Goal: Transaction & Acquisition: Book appointment/travel/reservation

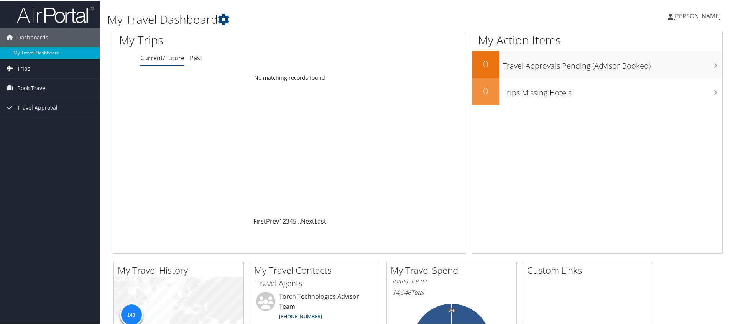
click at [28, 71] on span "Trips" at bounding box center [23, 67] width 13 height 19
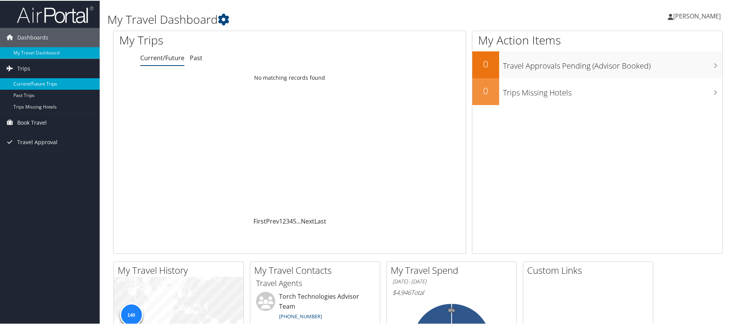
click at [45, 84] on link "Current/Future Trips" at bounding box center [50, 83] width 100 height 12
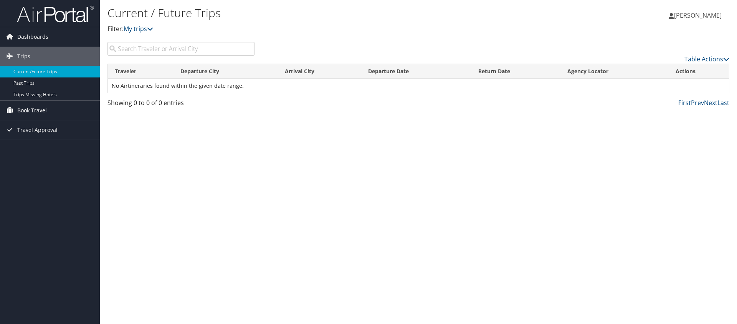
click at [37, 115] on span "Book Travel" at bounding box center [32, 110] width 30 height 19
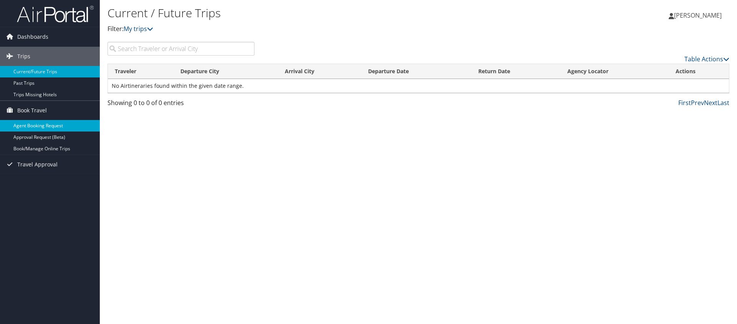
click at [30, 124] on link "Agent Booking Request" at bounding box center [50, 126] width 100 height 12
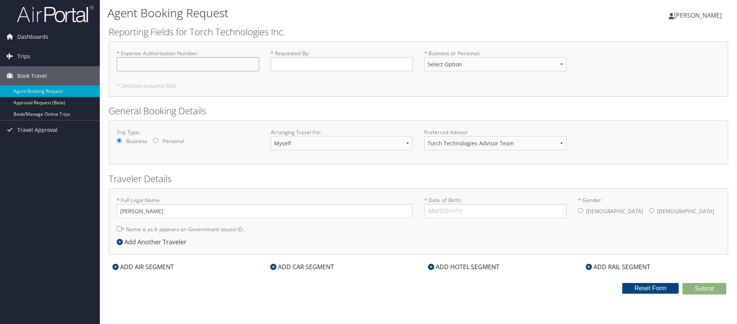
click at [157, 64] on input "* Expense Authorization Number : Required" at bounding box center [188, 64] width 142 height 14
type input "EA00027182"
select select "Business"
click at [361, 61] on input "* Requested By : Required" at bounding box center [341, 64] width 142 height 14
type input "[PERSON_NAME]"
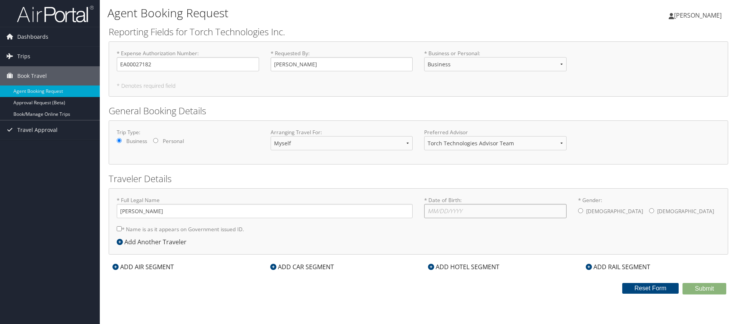
click at [435, 211] on input "* Date of Birth: Invalid Date" at bounding box center [495, 211] width 142 height 14
type input "07/12/1988"
click at [578, 211] on input "* Gender: Male Female" at bounding box center [580, 210] width 5 height 5
radio input "true"
click at [142, 269] on div "ADD AIR SEGMENT" at bounding box center [143, 266] width 69 height 9
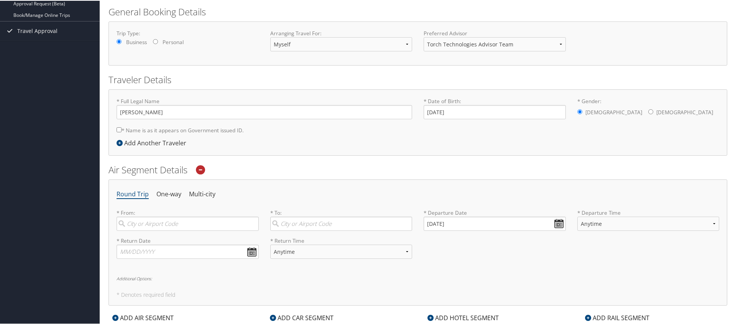
scroll to position [102, 0]
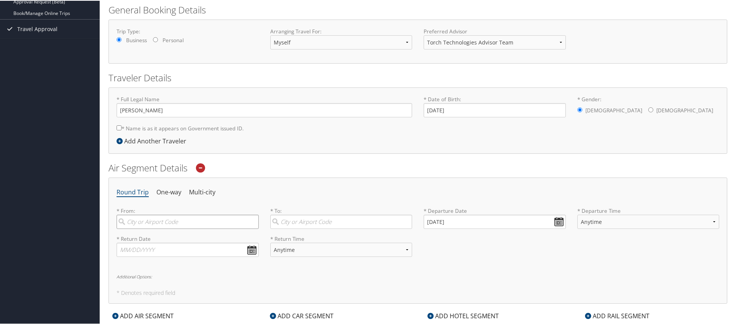
click at [200, 224] on input "search" at bounding box center [188, 221] width 142 height 14
click at [175, 241] on div "Valparaiso (VPS FL)" at bounding box center [189, 237] width 132 height 10
click at [175, 228] on input "vps" at bounding box center [188, 221] width 142 height 14
type input "Valparaiso (VPS FL)"
click at [297, 223] on input "search" at bounding box center [341, 221] width 142 height 14
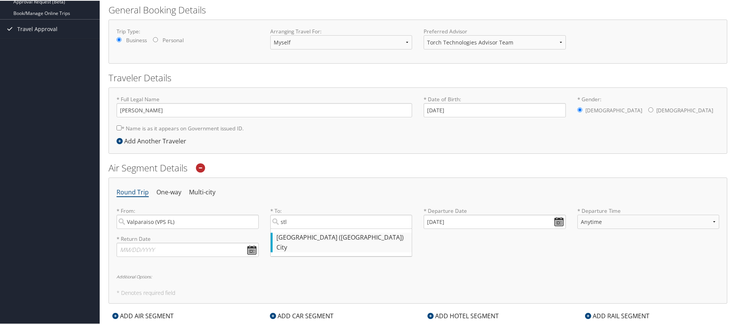
click at [303, 242] on div "St Louis (STL MO)" at bounding box center [343, 237] width 132 height 10
click at [303, 228] on input "stl" at bounding box center [341, 221] width 142 height 14
type input "St Louis (STL MO)"
click at [555, 219] on input "09/01/2025" at bounding box center [495, 221] width 142 height 14
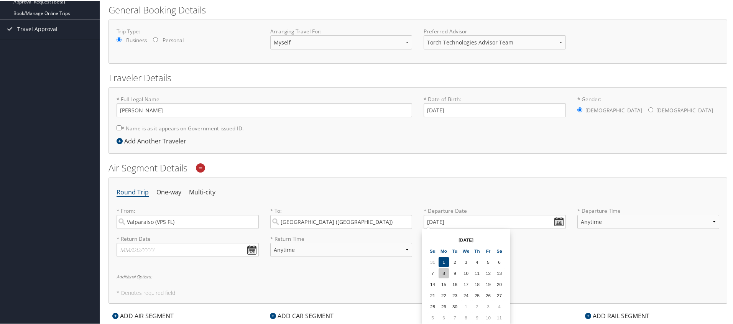
click at [444, 273] on td "8" at bounding box center [444, 272] width 10 height 10
type input "09/08/2025"
select select "7AM-12PM"
click at [218, 250] on input "text" at bounding box center [188, 249] width 142 height 14
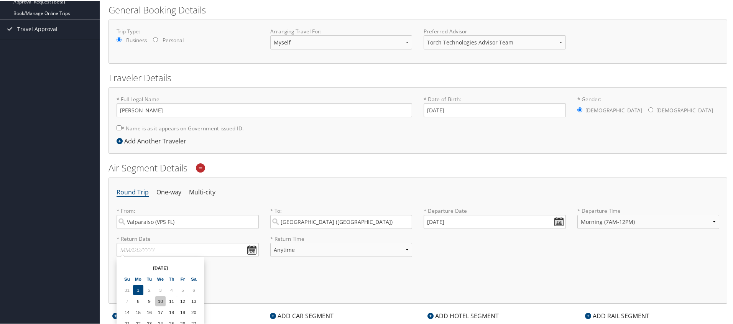
click at [160, 304] on td "10" at bounding box center [160, 300] width 10 height 10
type input "09/10/2025"
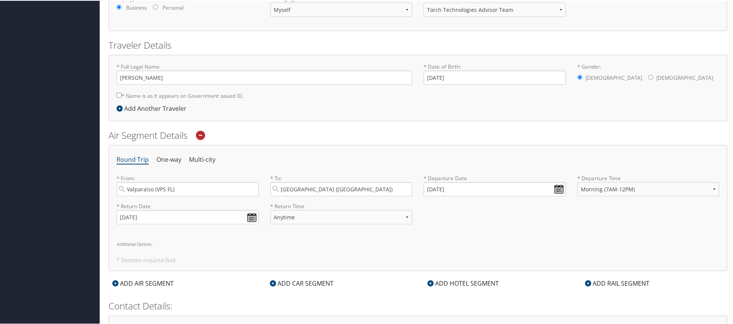
scroll to position [155, 0]
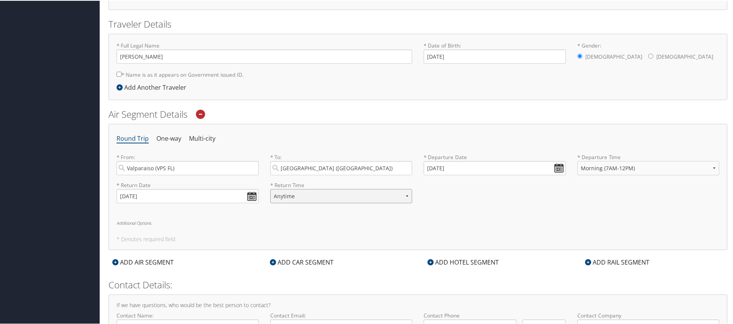
select select "12PM-5PM"
click at [224, 233] on div "Round Trip One-way Multi-city * From: Valparaiso (VPS FL) Required * To: St Lou…" at bounding box center [418, 186] width 619 height 126
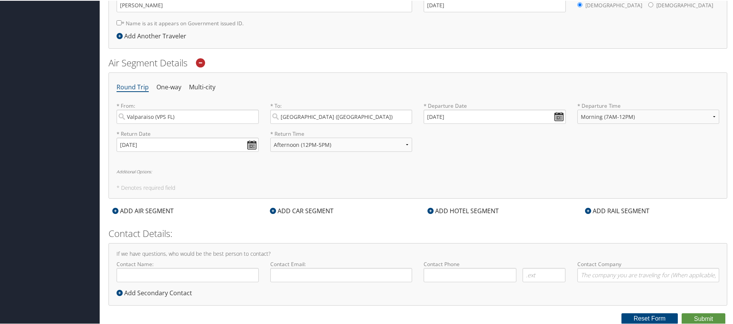
click at [292, 210] on div "ADD CAR SEGMENT" at bounding box center [301, 210] width 71 height 9
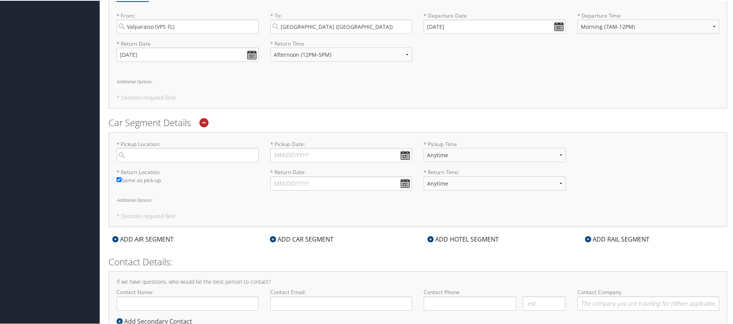
scroll to position [298, 0]
click at [216, 154] on input "search" at bounding box center [188, 154] width 142 height 14
click at [169, 170] on div "St Louis (STL MO)" at bounding box center [189, 170] width 132 height 10
click at [169, 161] on input "STL" at bounding box center [188, 154] width 142 height 14
type input "St Louis"
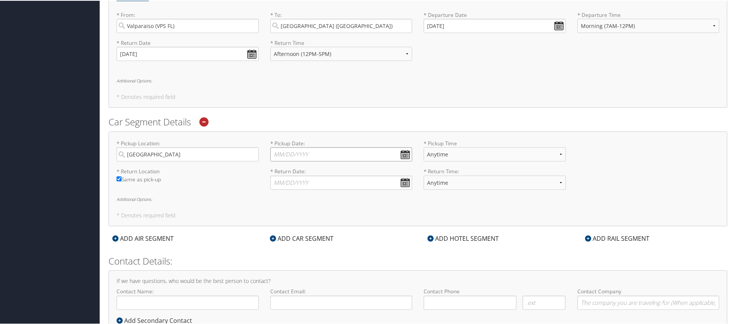
click at [406, 152] on input "* Pickup Date: Dates must be valid" at bounding box center [341, 154] width 142 height 14
click at [292, 204] on td "8" at bounding box center [291, 205] width 10 height 10
type input "09/08/2025"
click at [392, 181] on input "* Return Date: Dates must be valid" at bounding box center [341, 182] width 142 height 14
click at [312, 232] on td "10" at bounding box center [313, 233] width 10 height 10
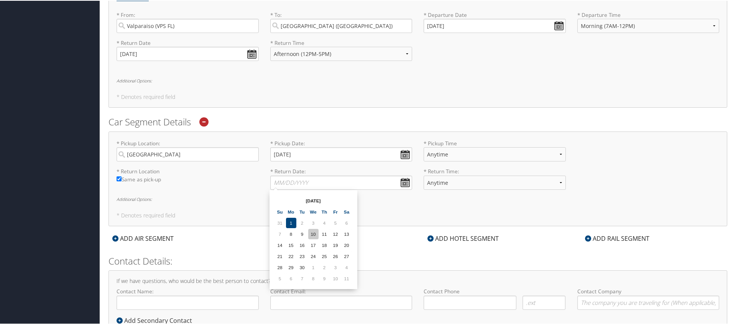
type input "09/10/2025"
click at [575, 94] on h5 "* Denotes required field" at bounding box center [418, 96] width 603 height 5
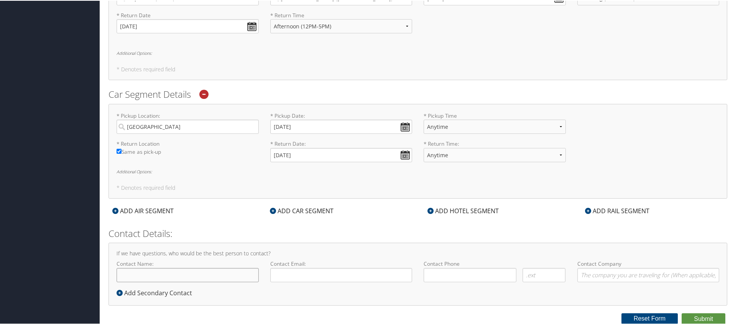
click at [221, 272] on input "Contact Name:" at bounding box center [188, 274] width 142 height 14
type input "Kyle"
click at [191, 126] on input "St Louis" at bounding box center [188, 126] width 142 height 14
click at [183, 274] on input "Kyle" at bounding box center [188, 274] width 142 height 14
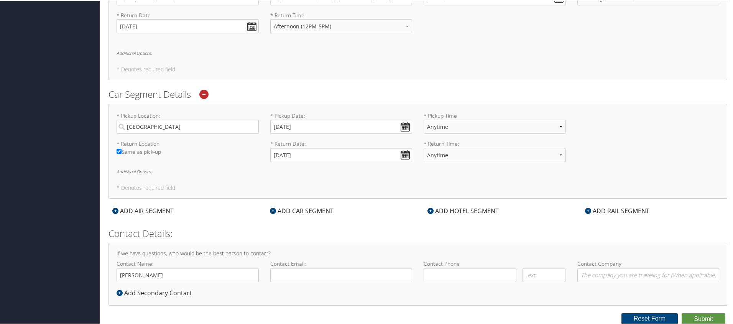
checkbox input "true"
click at [714, 318] on button "Submit" at bounding box center [704, 319] width 44 height 12
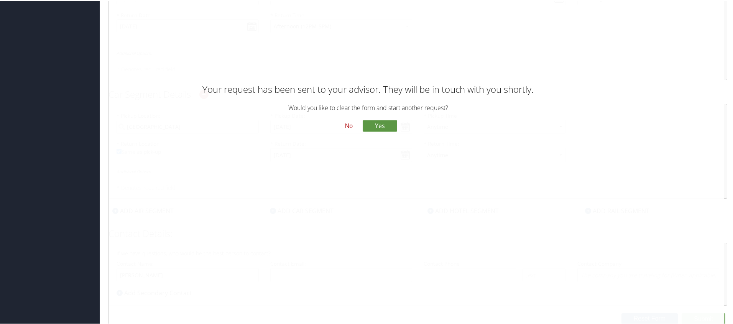
click at [346, 126] on button "No" at bounding box center [349, 125] width 20 height 13
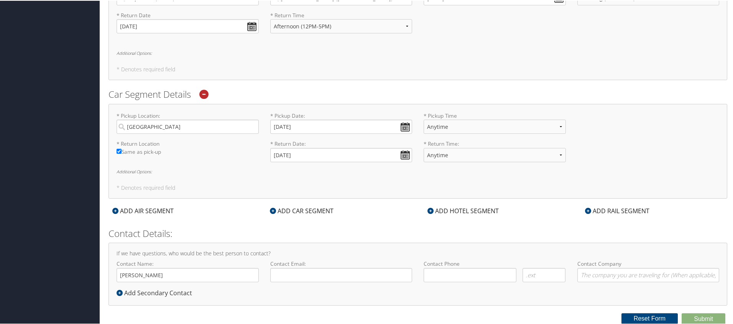
scroll to position [0, 0]
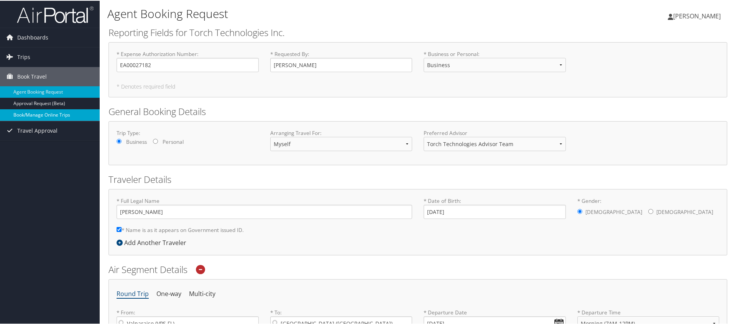
click at [63, 114] on link "Book/Manage Online Trips" at bounding box center [50, 115] width 100 height 12
click at [69, 114] on link "Book/Manage Online Trips" at bounding box center [50, 115] width 100 height 12
click at [59, 118] on link "Book/Manage Online Trips" at bounding box center [50, 115] width 100 height 12
click at [41, 28] on span "Dashboards" at bounding box center [32, 36] width 31 height 19
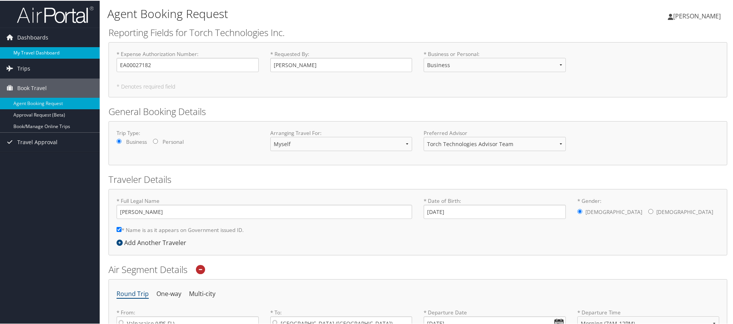
click at [38, 50] on link "My Travel Dashboard" at bounding box center [50, 52] width 100 height 12
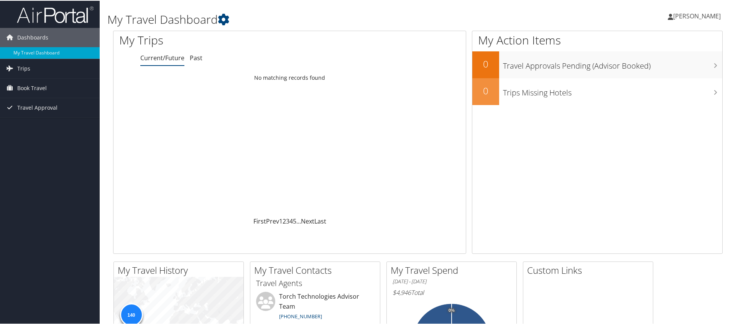
click at [692, 12] on span "[PERSON_NAME]" at bounding box center [698, 15] width 48 height 8
click at [643, 46] on link "My Settings" at bounding box center [677, 42] width 86 height 13
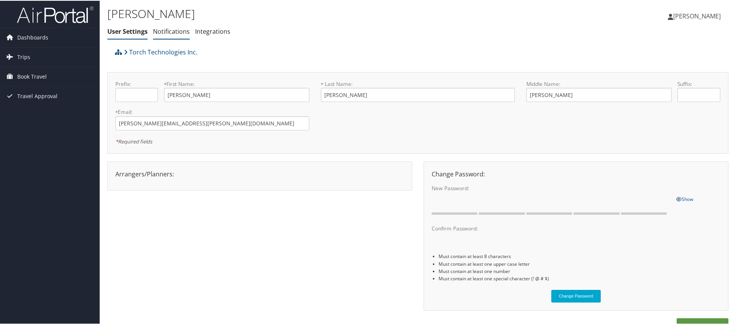
click at [173, 30] on link "Notifications" at bounding box center [171, 30] width 37 height 8
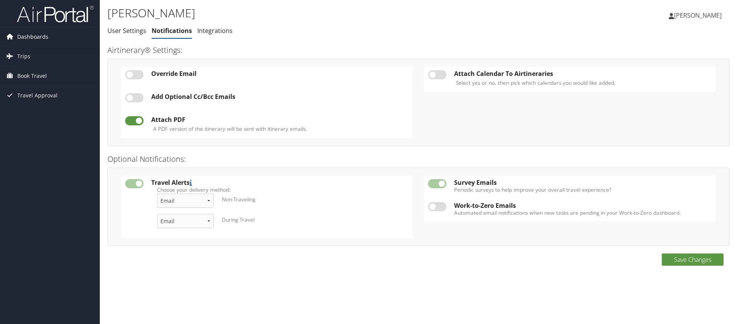
click at [29, 32] on span "Dashboards" at bounding box center [32, 36] width 31 height 19
click at [32, 33] on span "Dashboards" at bounding box center [32, 36] width 31 height 19
click at [33, 36] on span "Dashboards" at bounding box center [32, 36] width 31 height 19
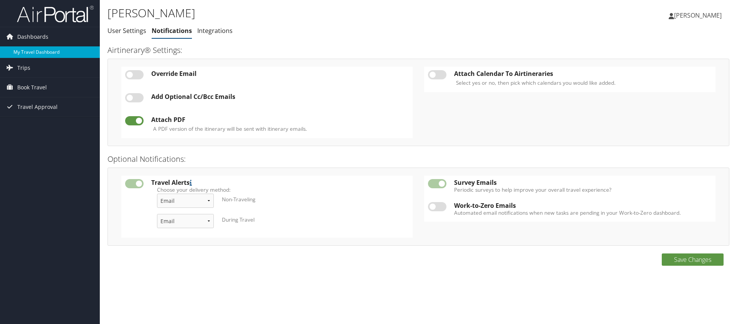
click at [39, 53] on link "My Travel Dashboard" at bounding box center [50, 52] width 100 height 12
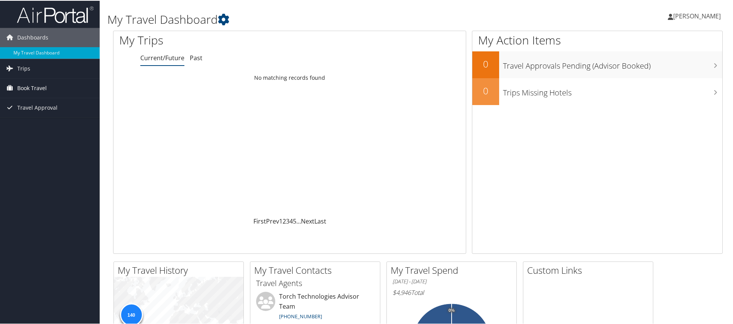
click at [26, 89] on span "Book Travel" at bounding box center [32, 87] width 30 height 19
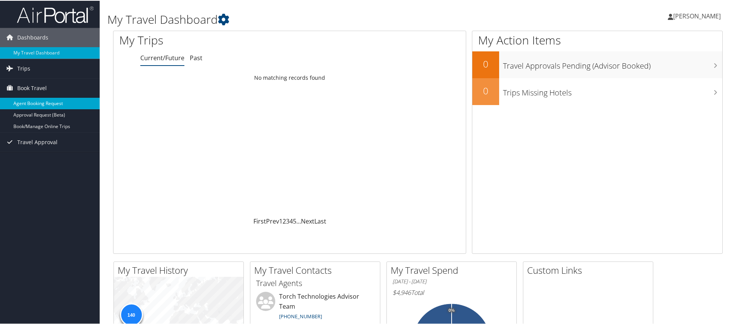
click at [39, 102] on link "Agent Booking Request" at bounding box center [50, 103] width 100 height 12
